Goal: Task Accomplishment & Management: Manage account settings

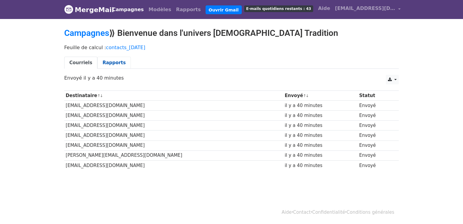
click at [109, 61] on font "Rapports" at bounding box center [114, 62] width 23 height 5
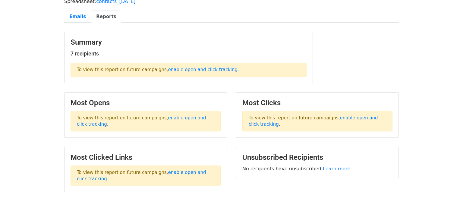
scroll to position [46, 0]
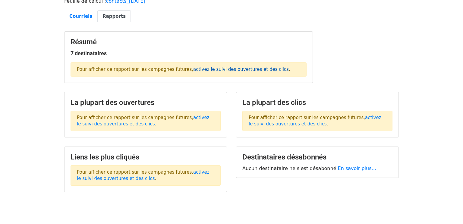
click at [210, 69] on font "activez le suivi des ouvertures et des clics" at bounding box center [241, 69] width 96 height 5
